Goal: Task Accomplishment & Management: Manage account settings

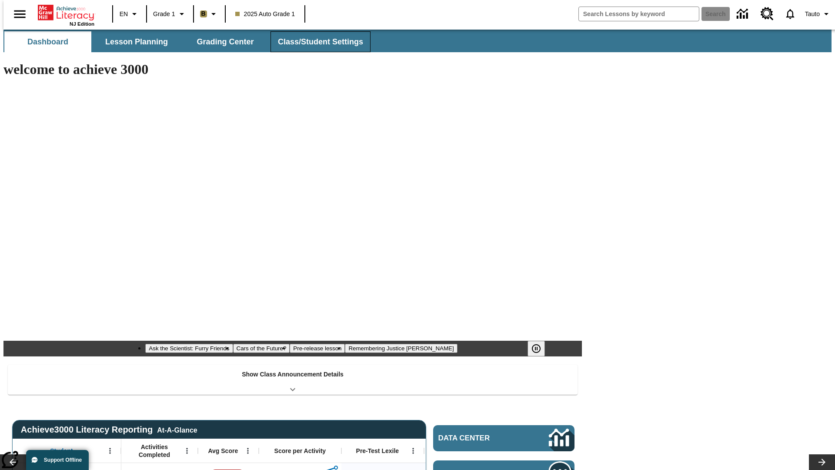
click at [316, 42] on button "Class/Student Settings" at bounding box center [321, 41] width 100 height 21
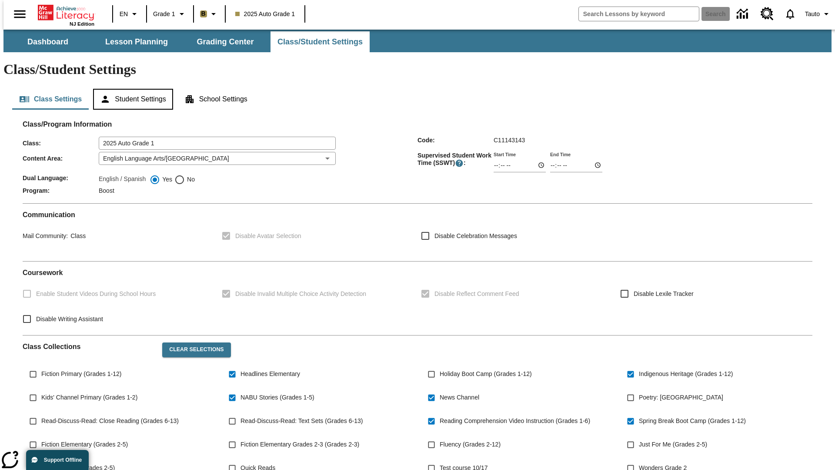
click at [131, 89] on button "Student Settings" at bounding box center [133, 99] width 80 height 21
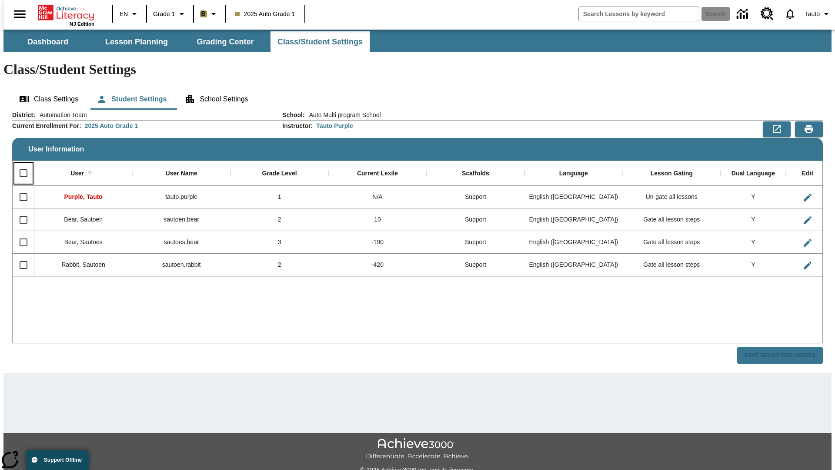
click at [20, 164] on input "Select all rows" at bounding box center [23, 173] width 18 height 18
checkbox input "true"
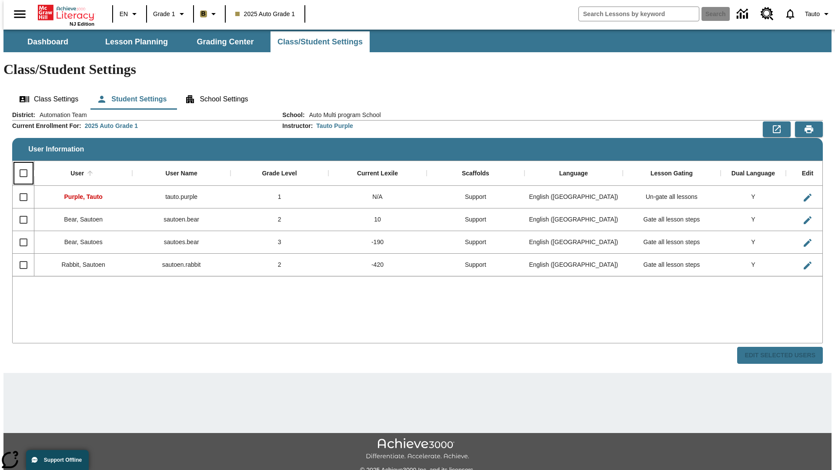
checkbox input "true"
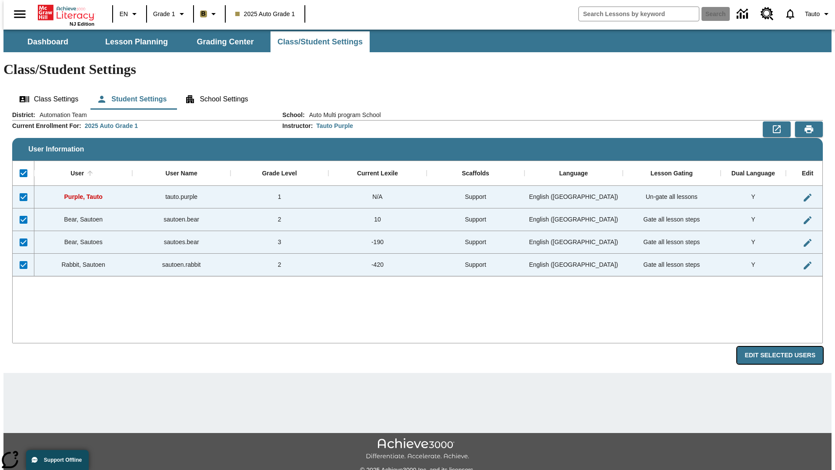
click at [787, 347] on button "Edit Selected Users" at bounding box center [780, 355] width 86 height 17
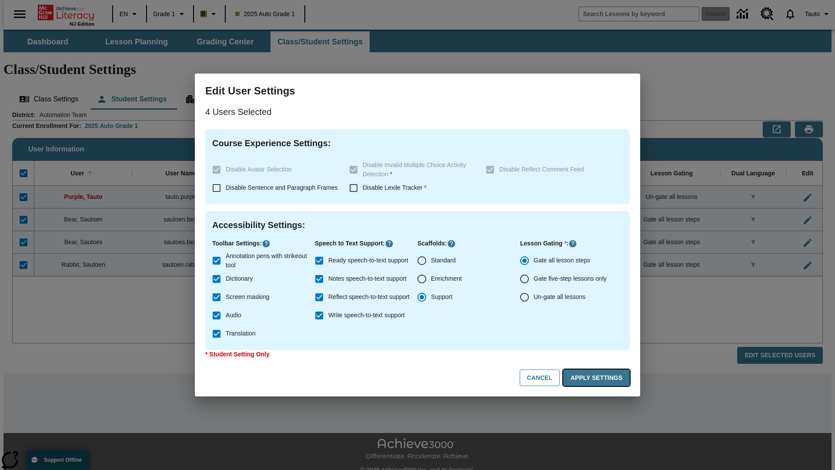
click at [598, 378] on button "Apply Settings" at bounding box center [596, 377] width 67 height 17
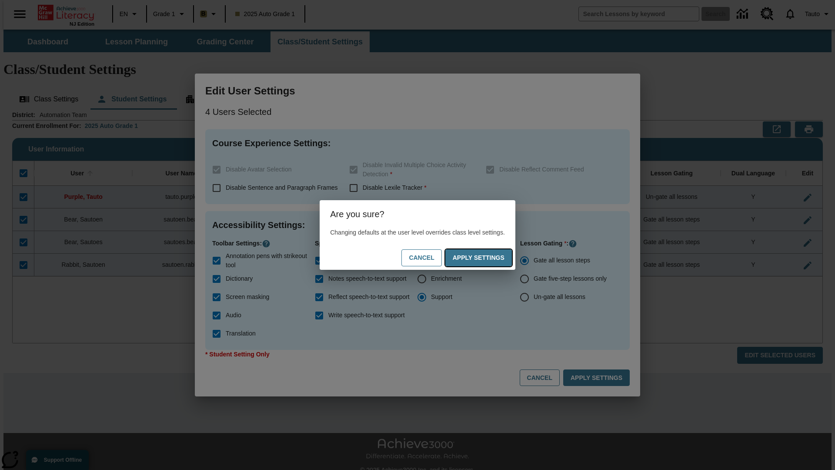
click at [487, 258] on button "Apply Settings" at bounding box center [478, 257] width 67 height 17
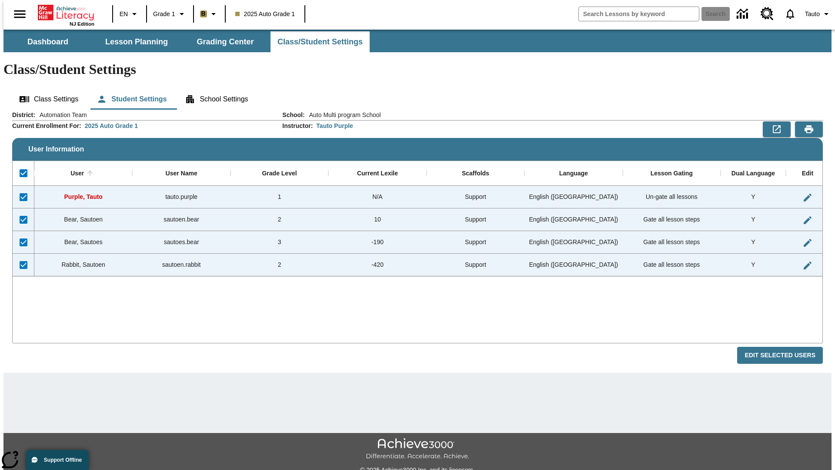
checkbox input "false"
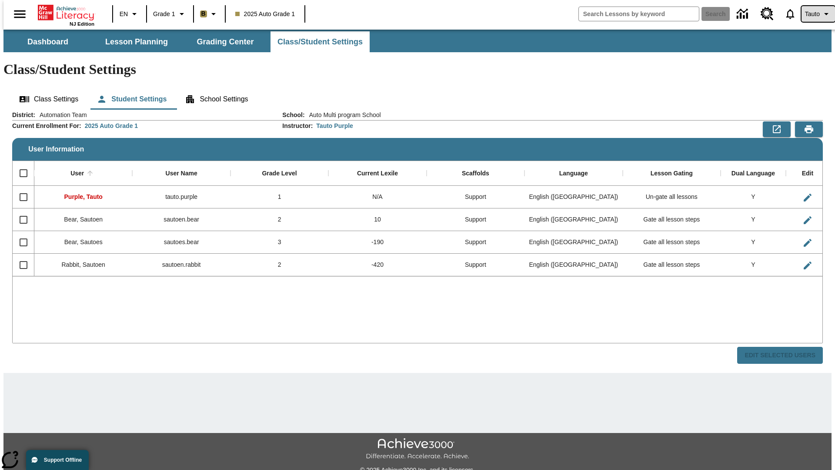
click at [814, 14] on span "Tauto" at bounding box center [812, 14] width 15 height 9
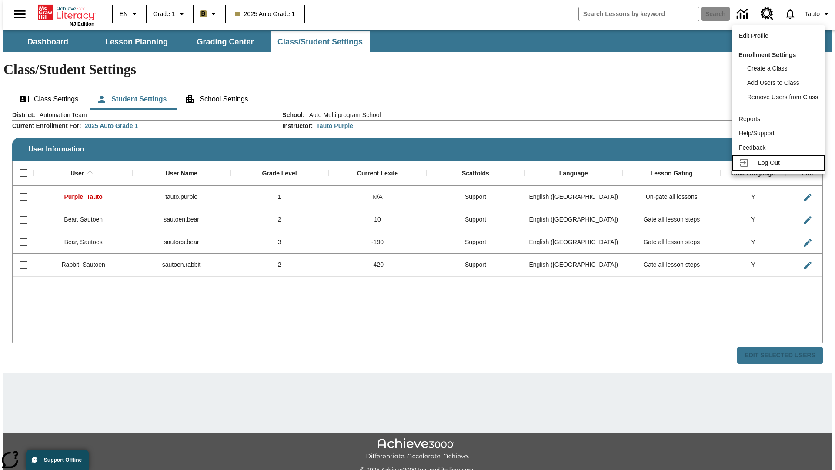
click at [780, 163] on span "Log Out" at bounding box center [769, 162] width 22 height 7
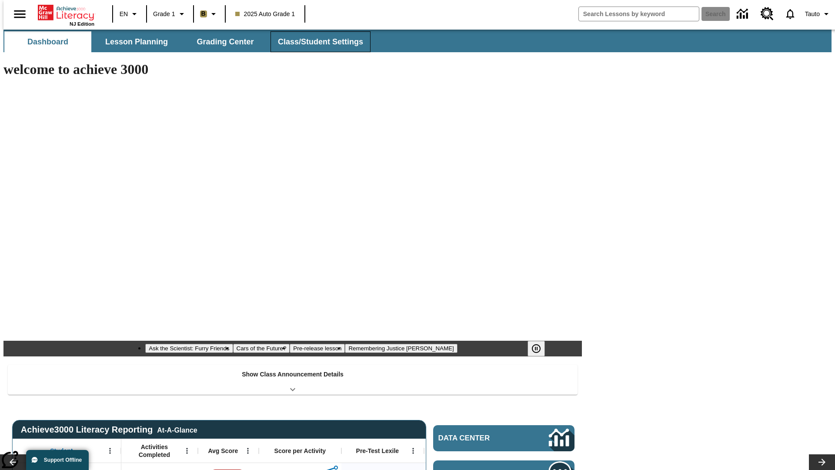
click at [316, 42] on button "Class/Student Settings" at bounding box center [321, 41] width 100 height 21
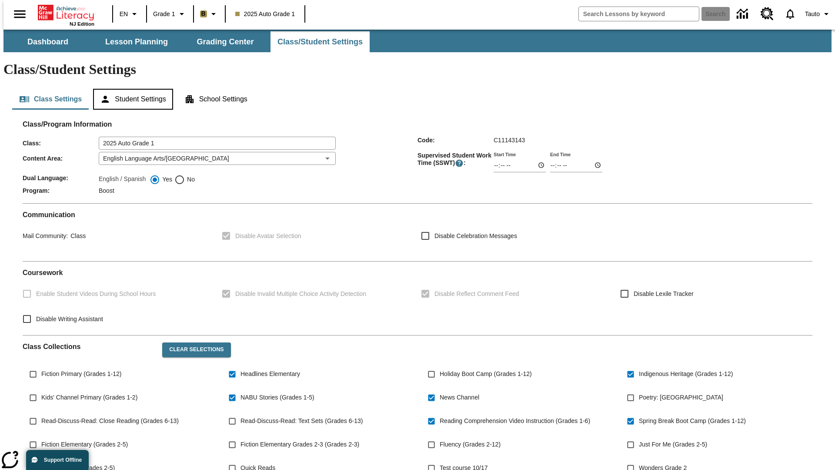
click at [131, 89] on button "Student Settings" at bounding box center [133, 99] width 80 height 21
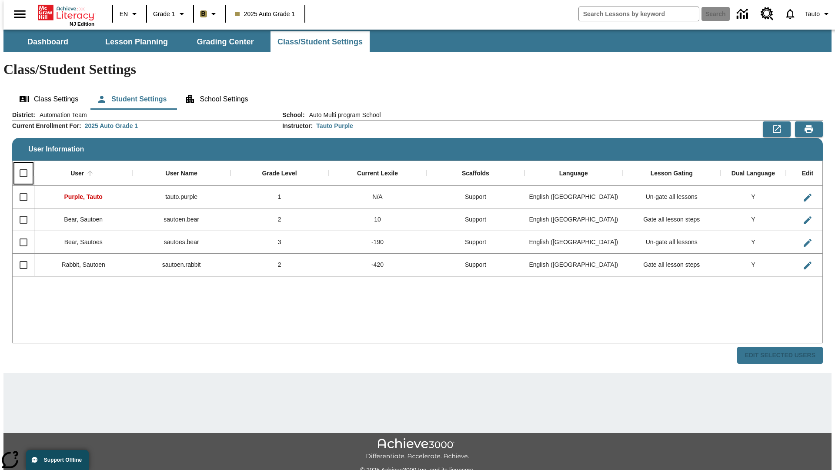
click at [20, 164] on input "Select all rows" at bounding box center [23, 173] width 18 height 18
checkbox input "true"
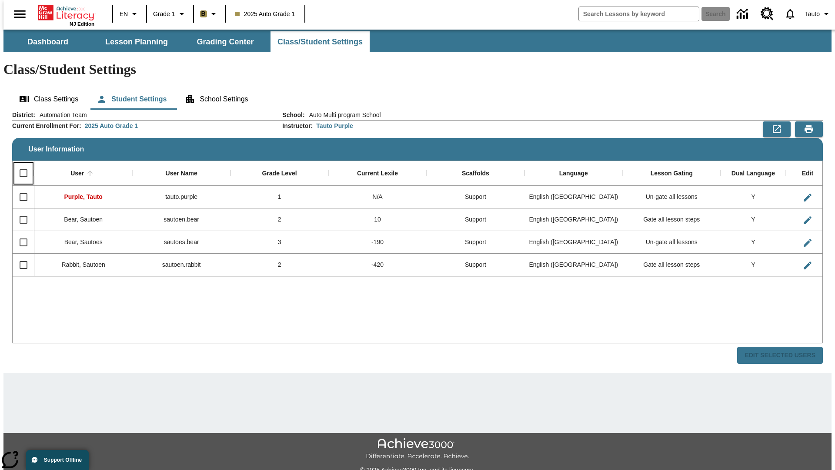
checkbox input "true"
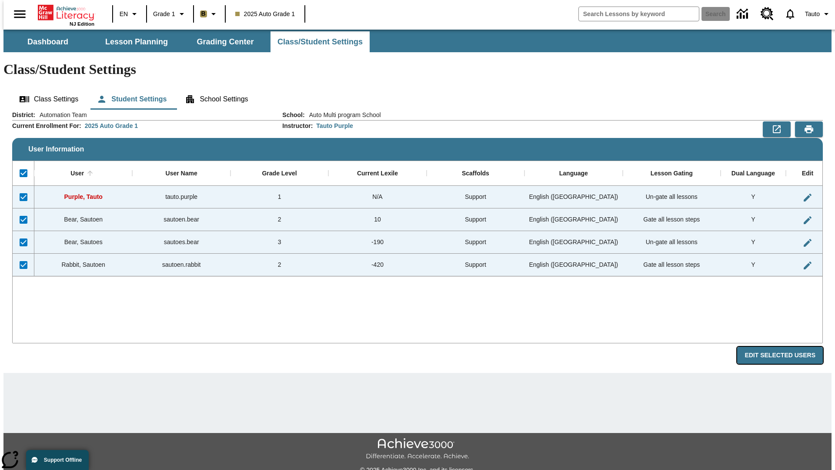
click at [787, 347] on button "Edit Selected Users" at bounding box center [780, 355] width 86 height 17
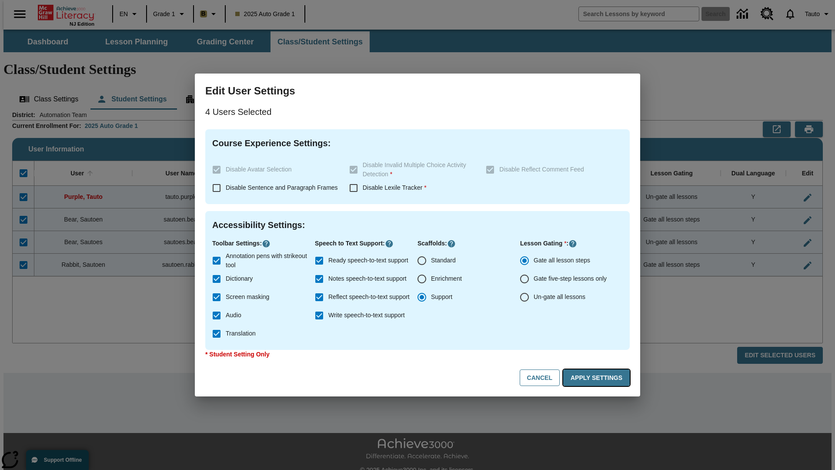
click at [598, 378] on button "Apply Settings" at bounding box center [596, 377] width 67 height 17
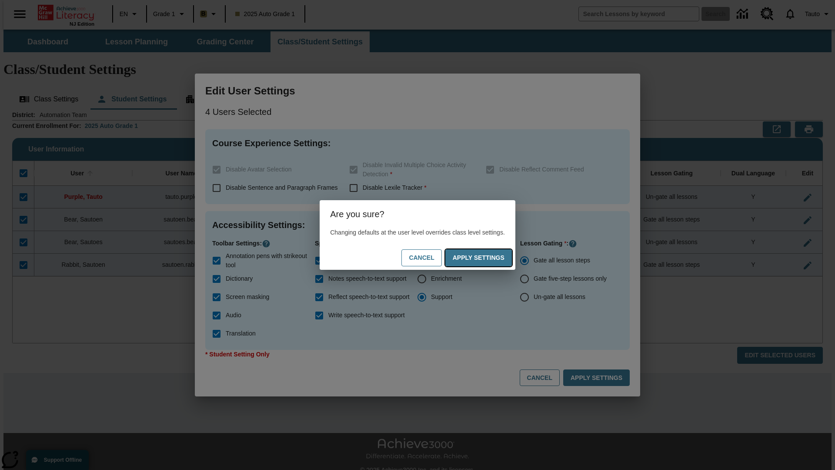
click at [487, 258] on button "Apply Settings" at bounding box center [478, 257] width 67 height 17
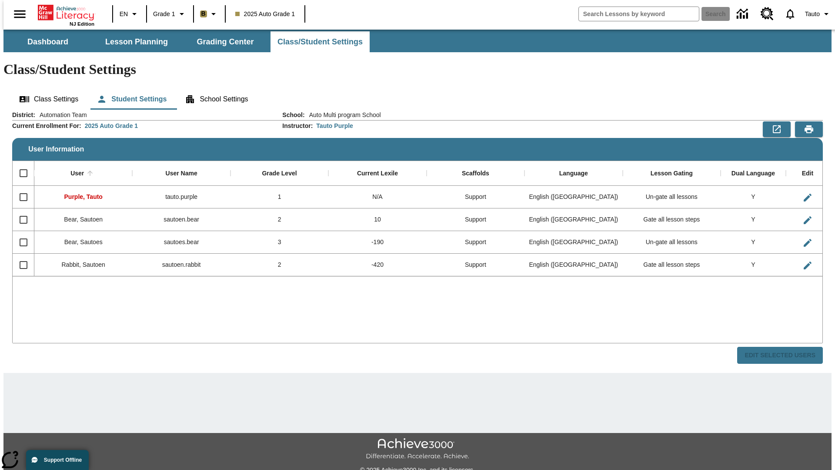
checkbox input "false"
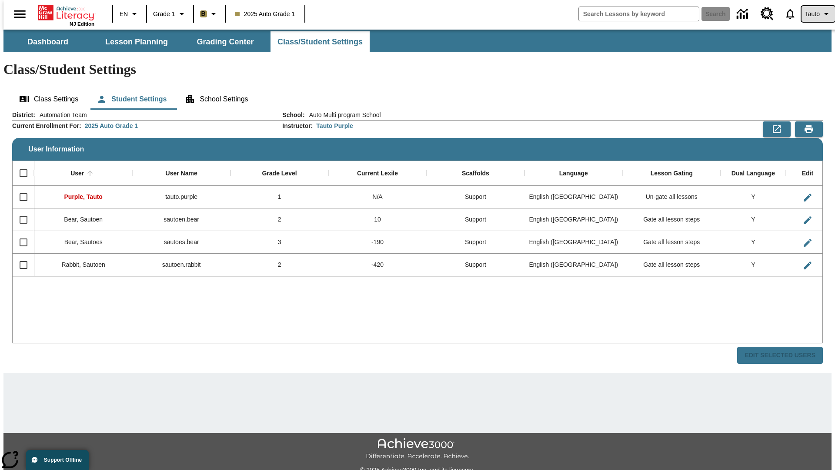
click at [814, 14] on span "Tauto" at bounding box center [812, 14] width 15 height 9
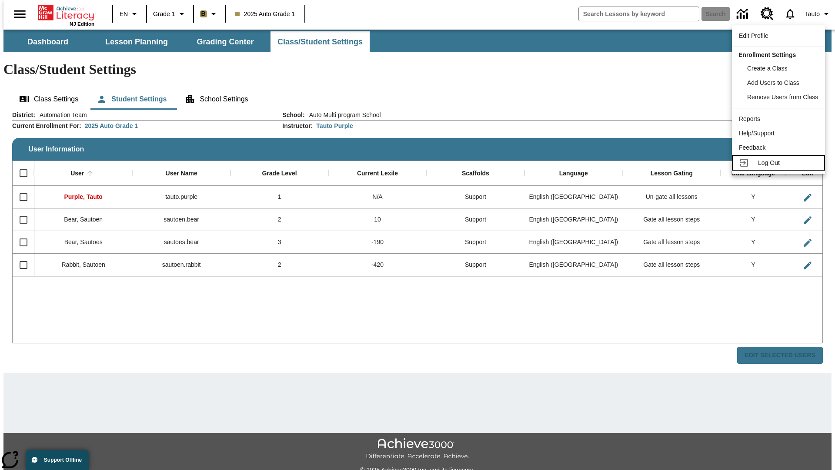
click at [780, 163] on span "Log Out" at bounding box center [769, 162] width 22 height 7
